Goal: Task Accomplishment & Management: Use online tool/utility

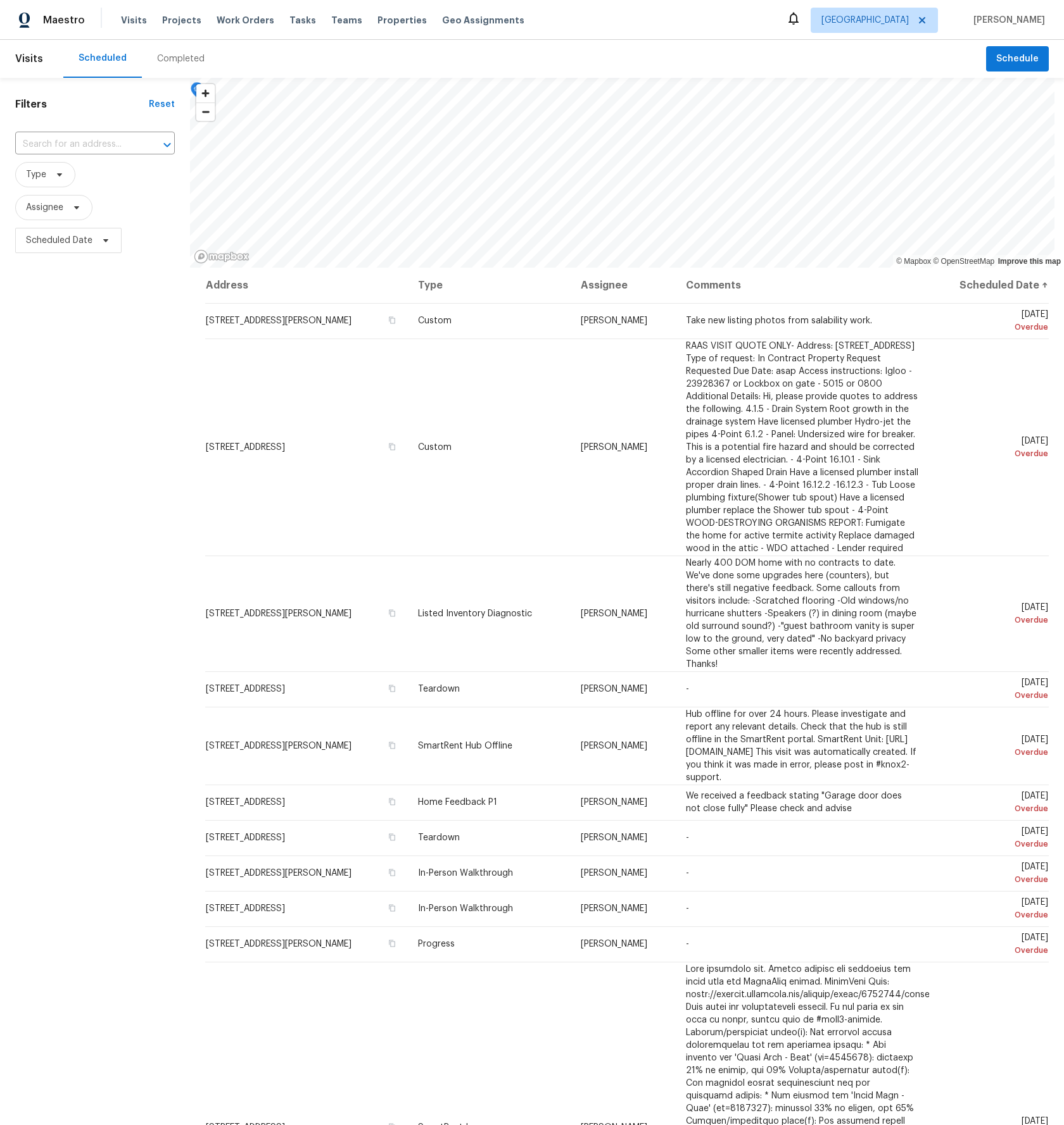
click at [105, 356] on div "Filters Reset ​ Type Assignee Scheduled Date" at bounding box center [95, 622] width 190 height 1090
click at [293, 15] on span "Tasks" at bounding box center [303, 19] width 27 height 9
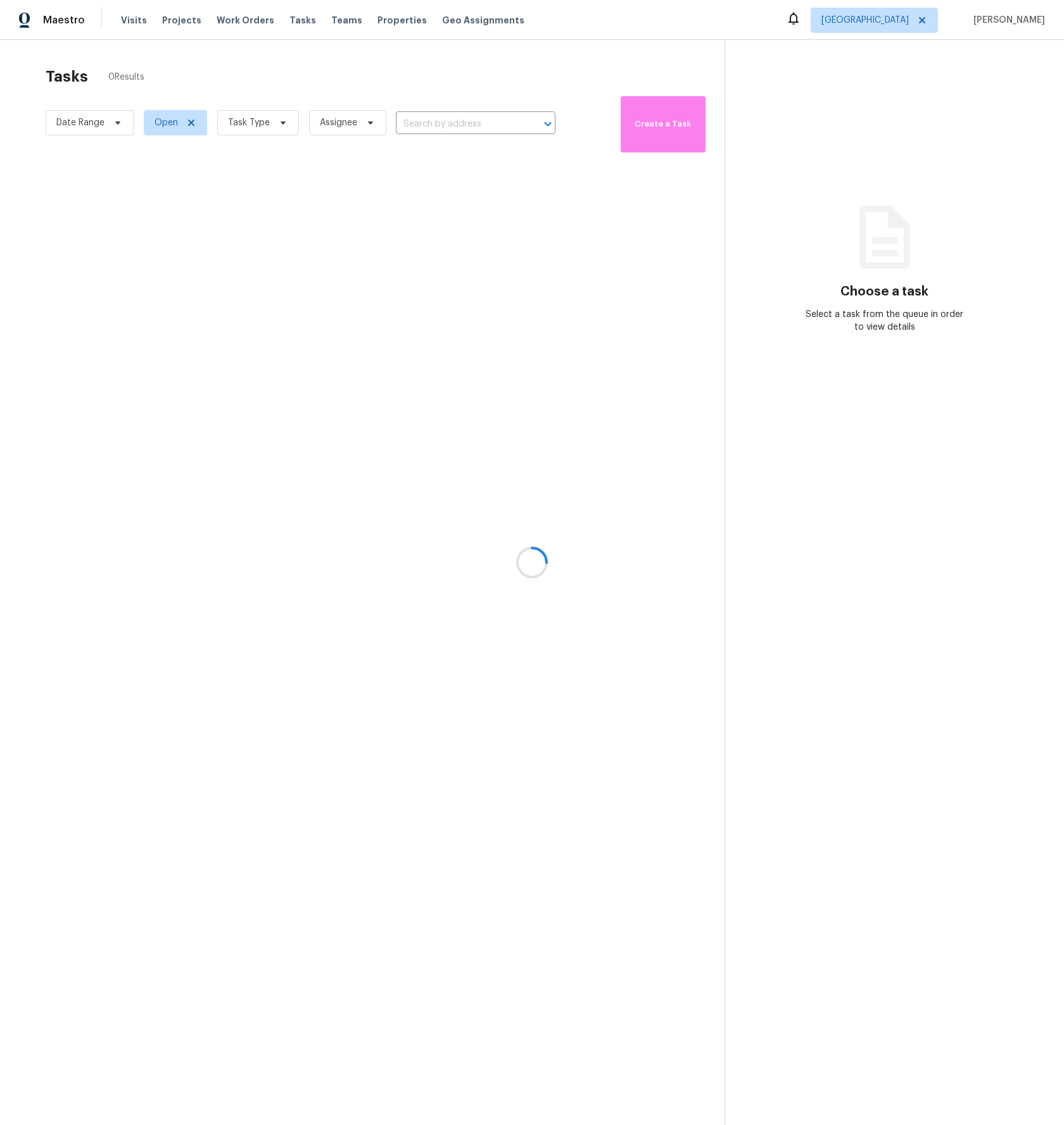
click at [282, 75] on div at bounding box center [532, 562] width 1064 height 1125
